Goal: Information Seeking & Learning: Learn about a topic

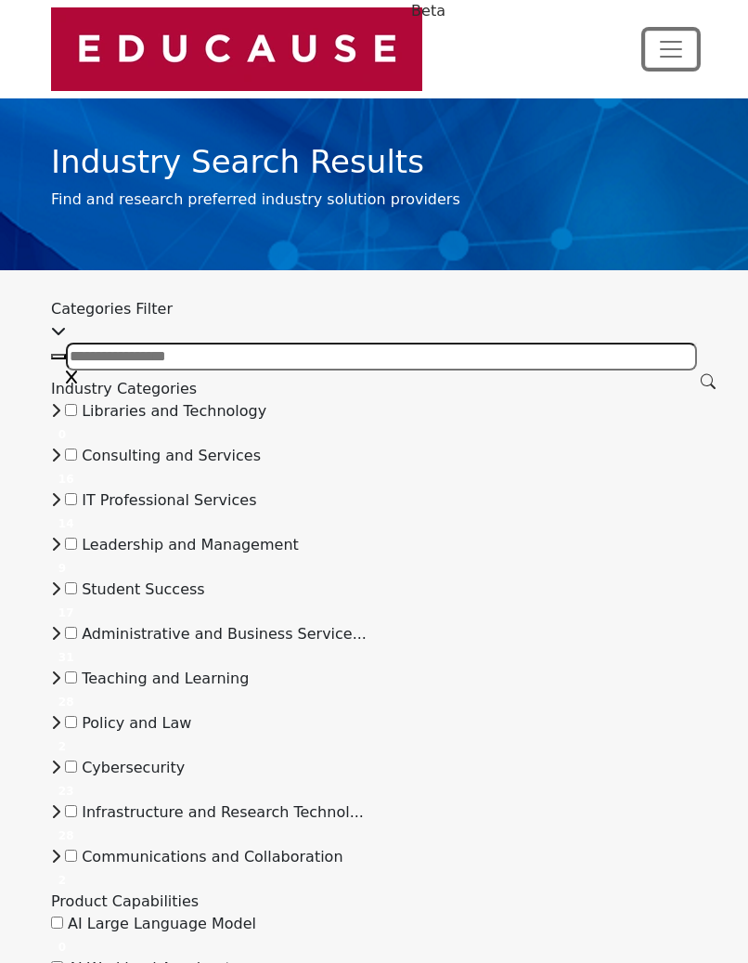
click at [674, 41] on span "Toggle navigation" at bounding box center [671, 49] width 28 height 28
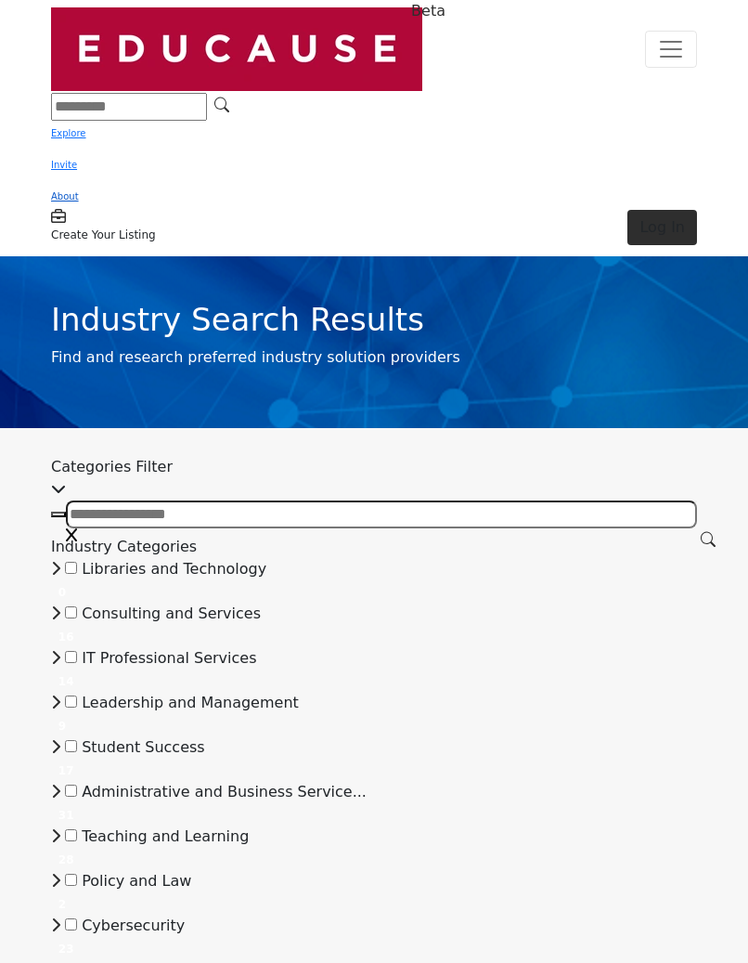
click at [71, 199] on link "About" at bounding box center [65, 196] width 28 height 10
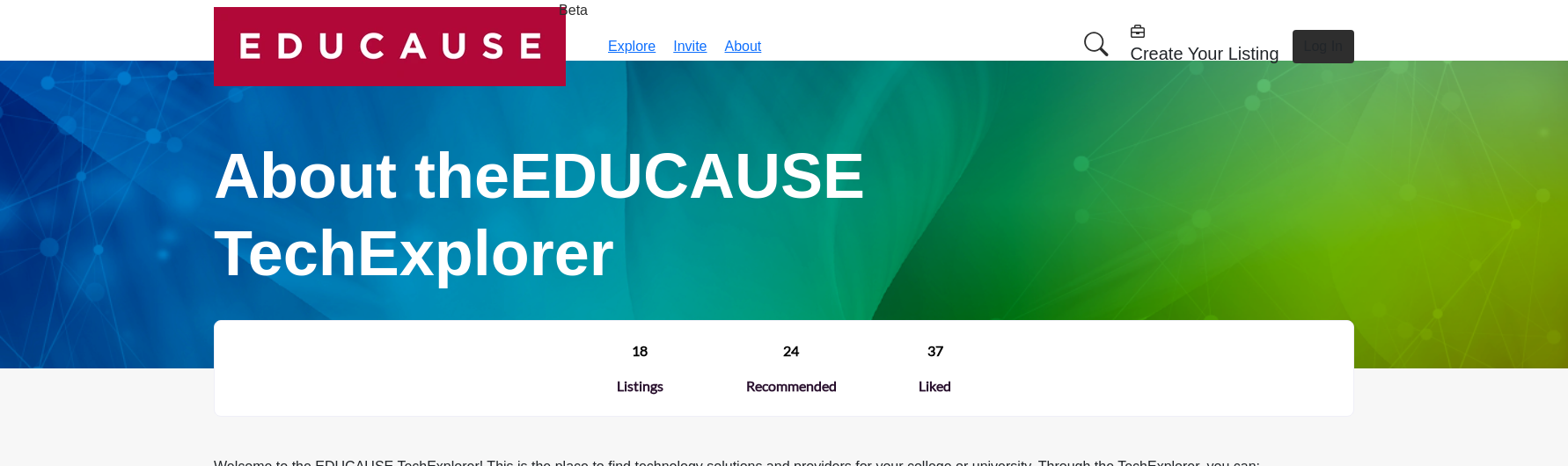
click at [709, 44] on h5 "Create Your Listing" at bounding box center [1204, 54] width 149 height 21
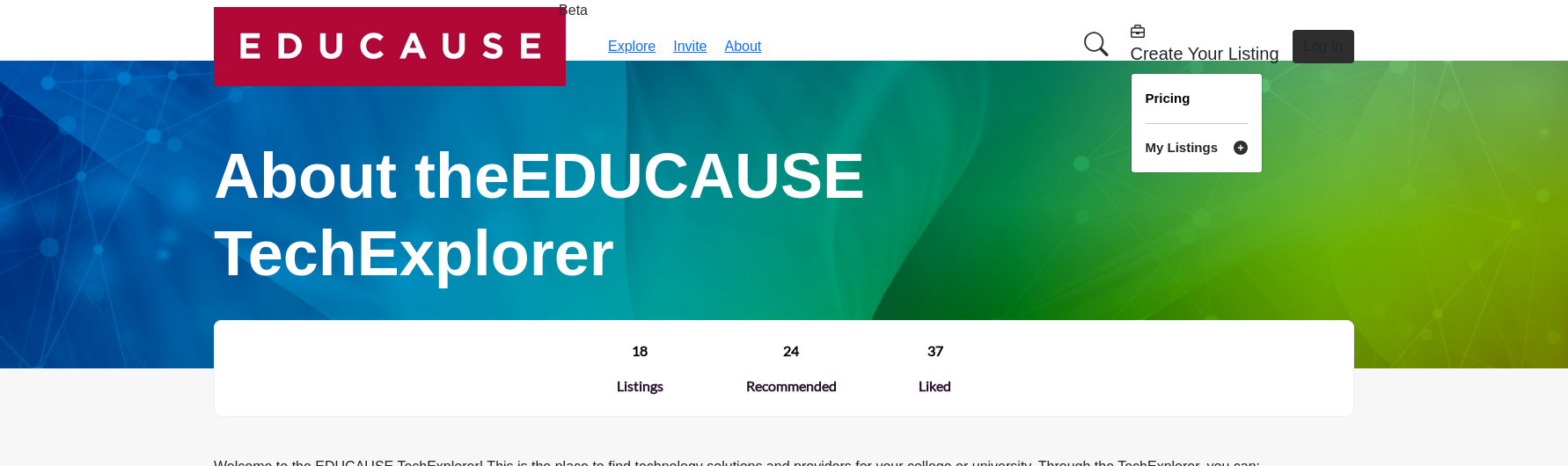
click at [709, 141] on icon at bounding box center [1240, 148] width 14 height 14
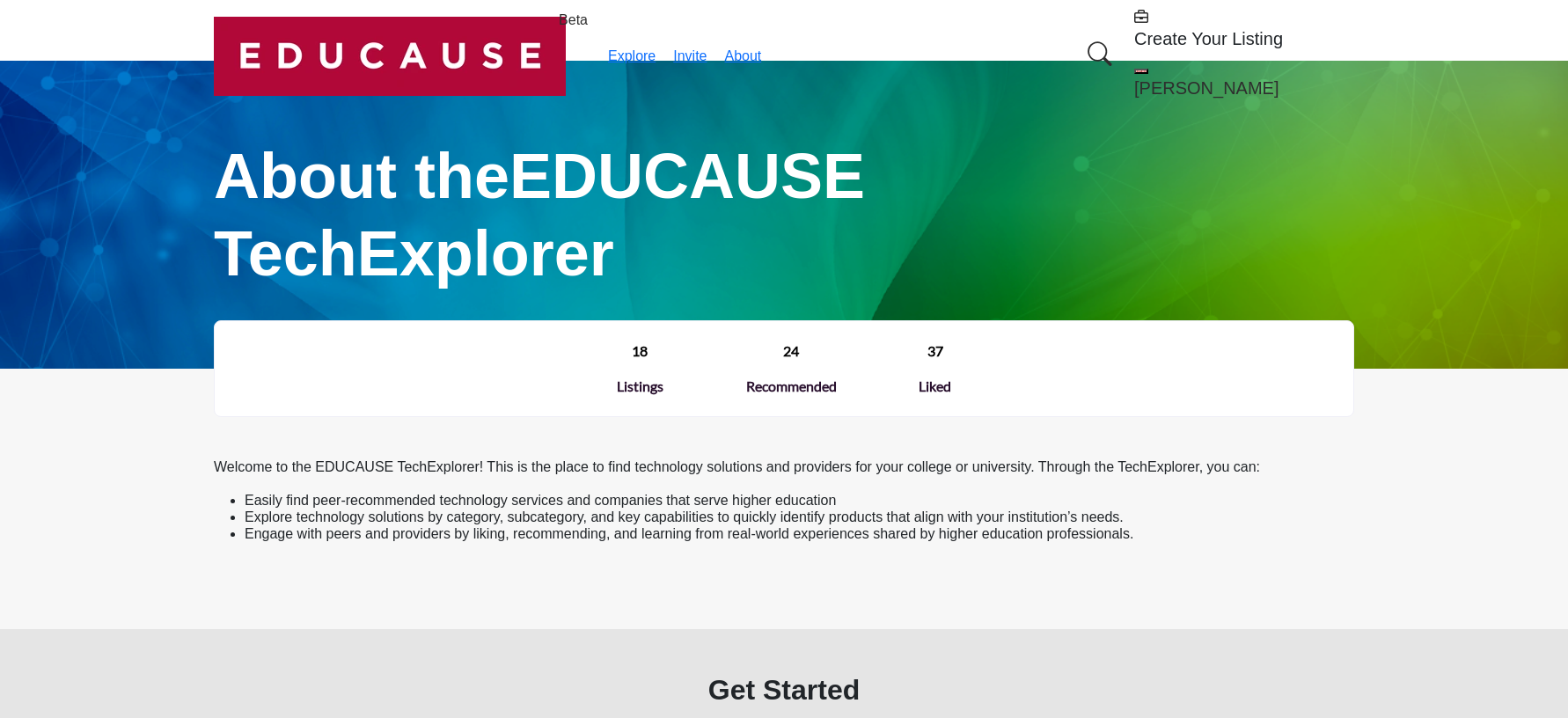
click at [1134, 38] on h5 "Create Your Listing" at bounding box center [1244, 39] width 220 height 21
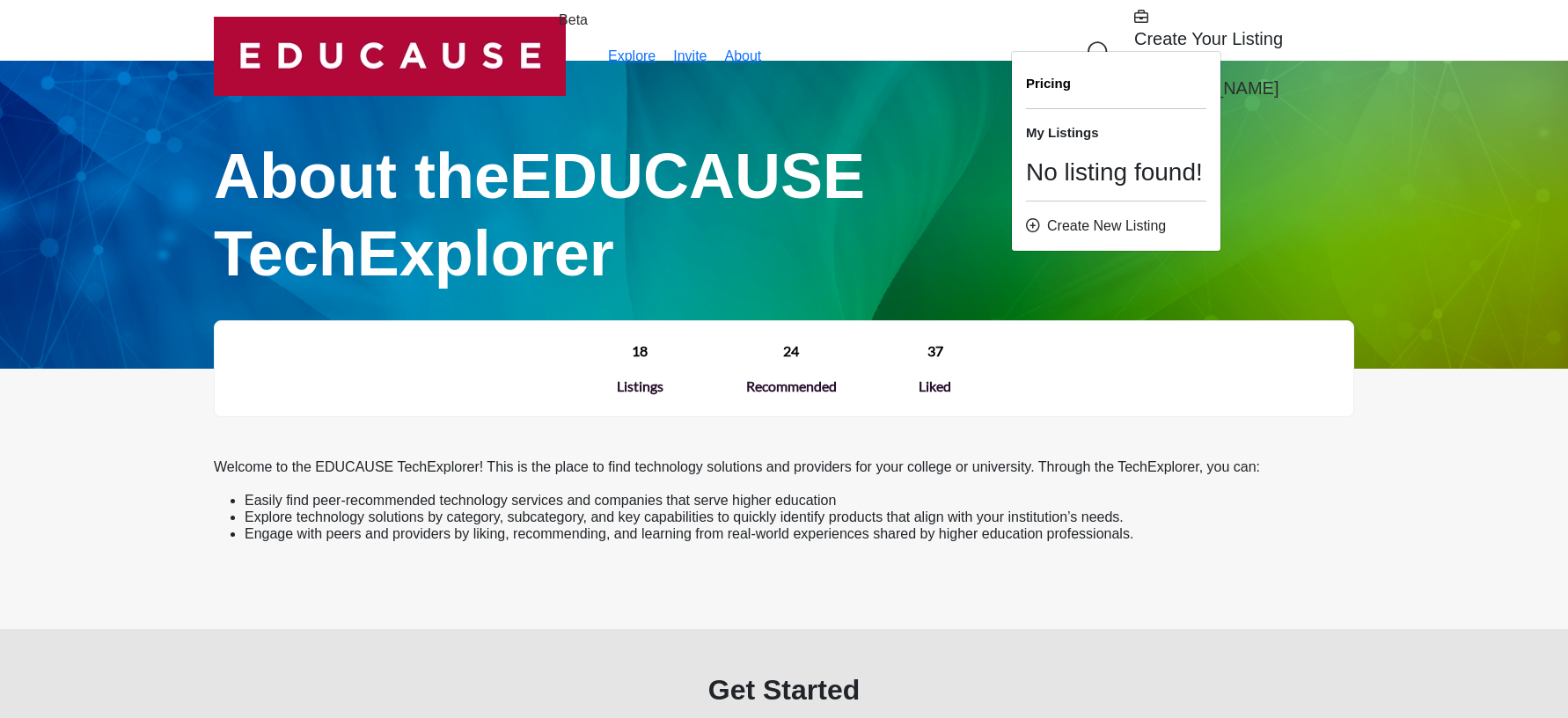
click at [1026, 216] on div "Create New Listing" at bounding box center [1116, 226] width 180 height 21
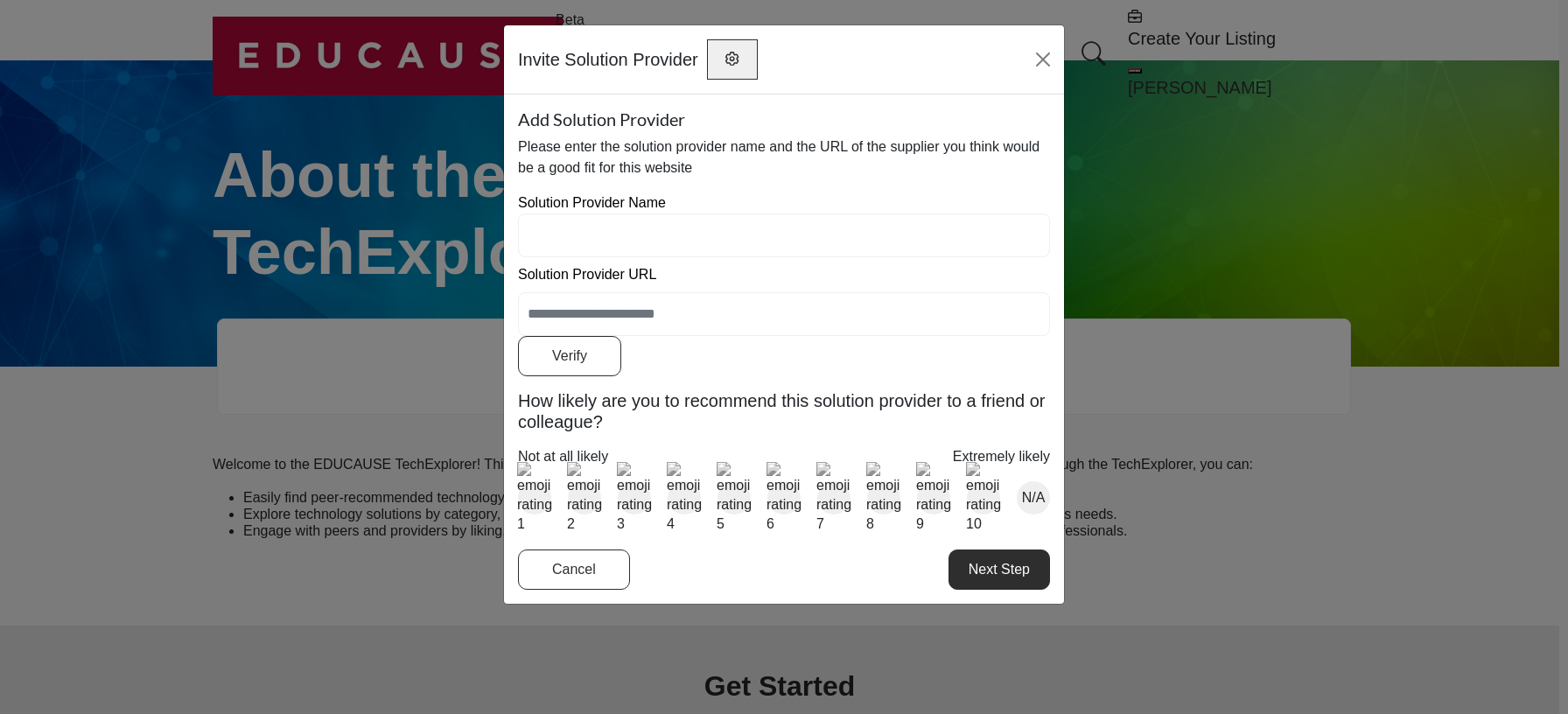
click at [568, 581] on div "Add Solution Provider Please enter the solution provider name and the URL of th…" at bounding box center [784, 349] width 560 height 509
click at [571, 570] on button "Cancel" at bounding box center [574, 569] width 112 height 41
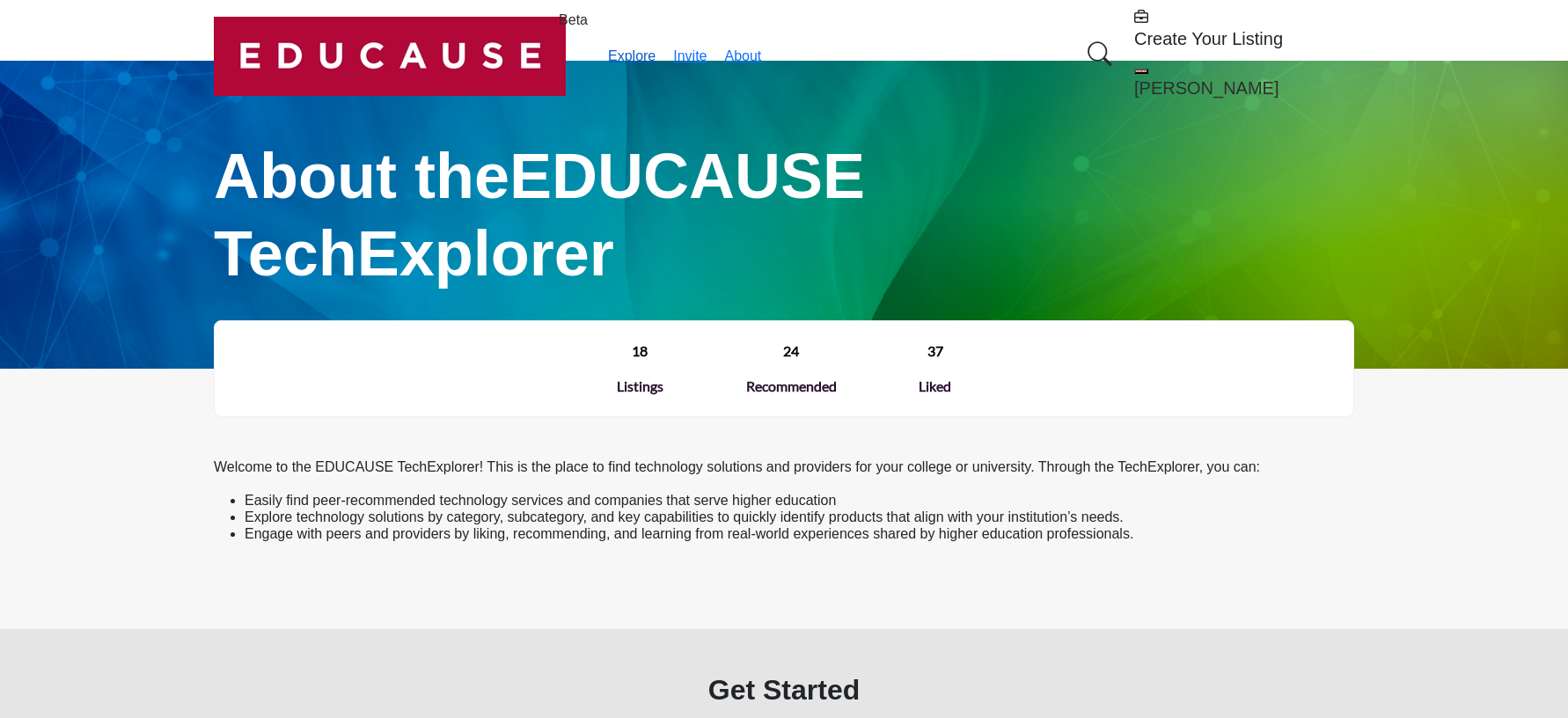
click at [608, 48] on link "Explore" at bounding box center [632, 56] width 47 height 15
